Goal: Information Seeking & Learning: Learn about a topic

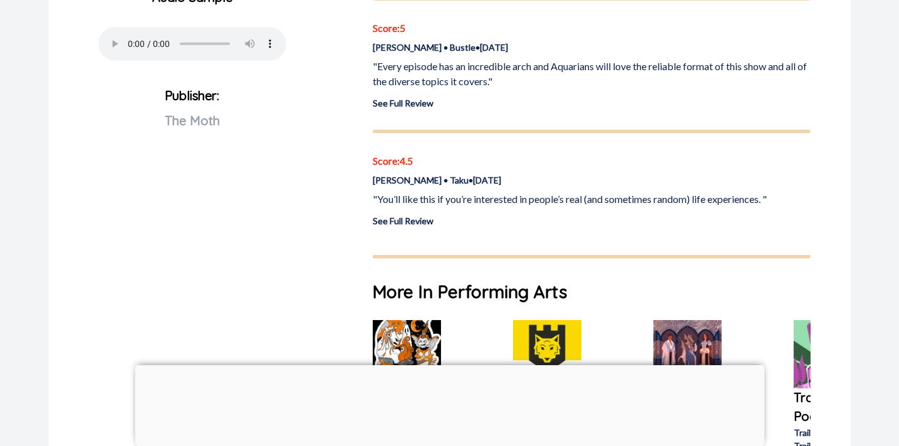
scroll to position [564, 0]
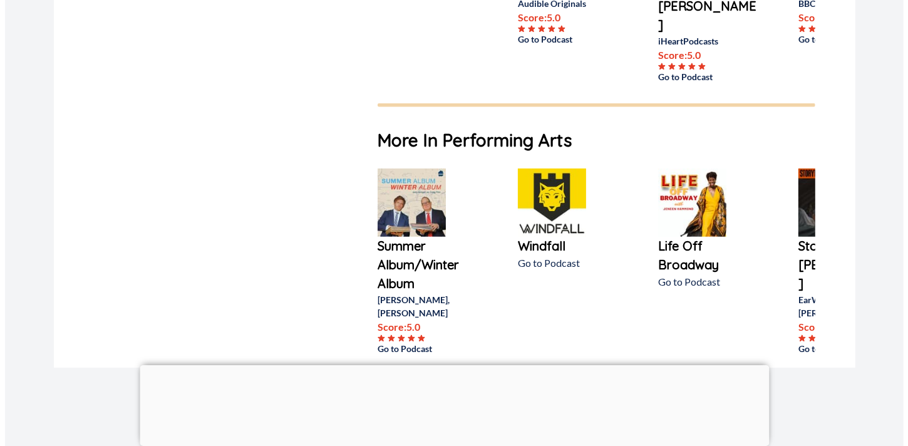
scroll to position [751, 0]
